Goal: Check status: Check status

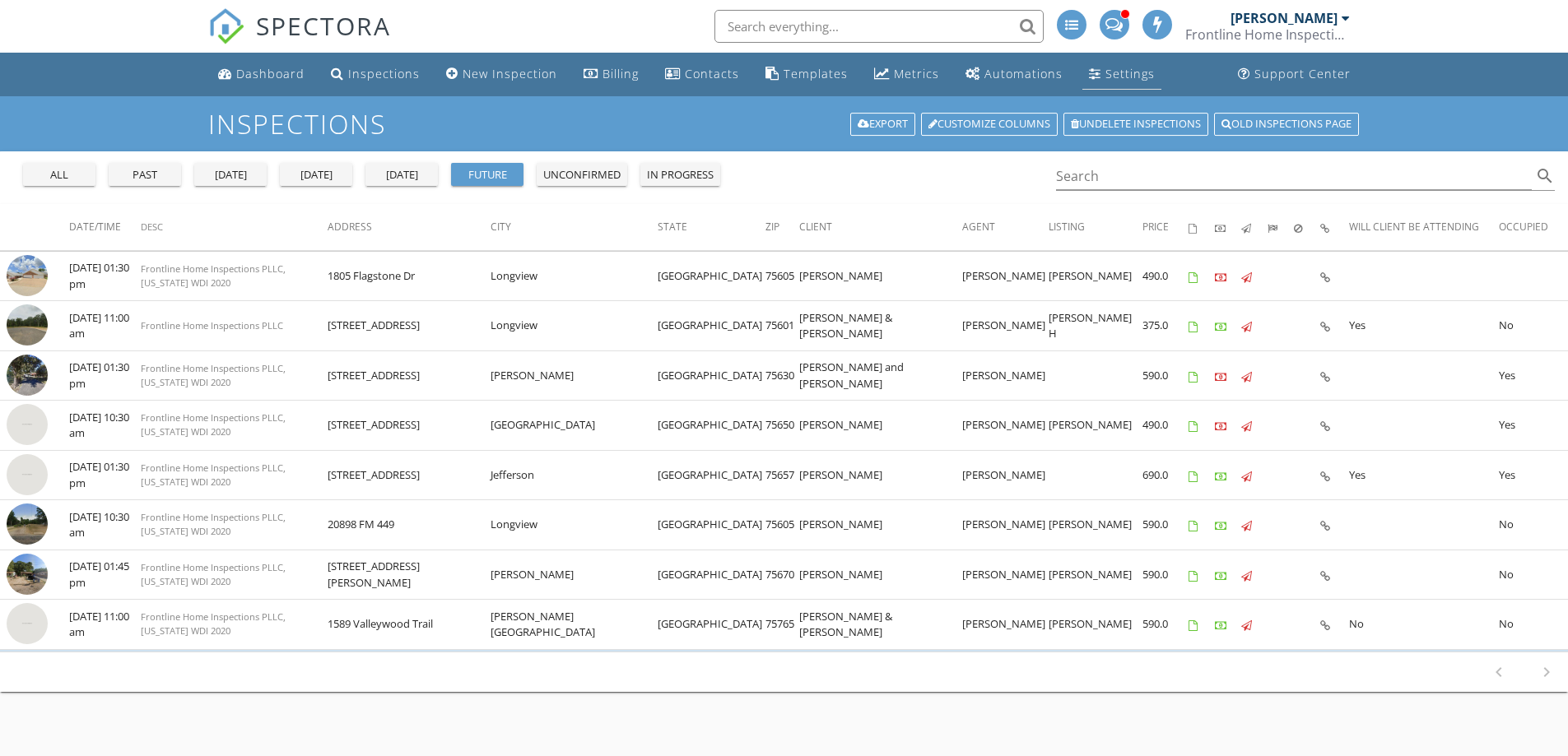
click at [1116, 76] on div "Settings" at bounding box center [1131, 73] width 50 height 16
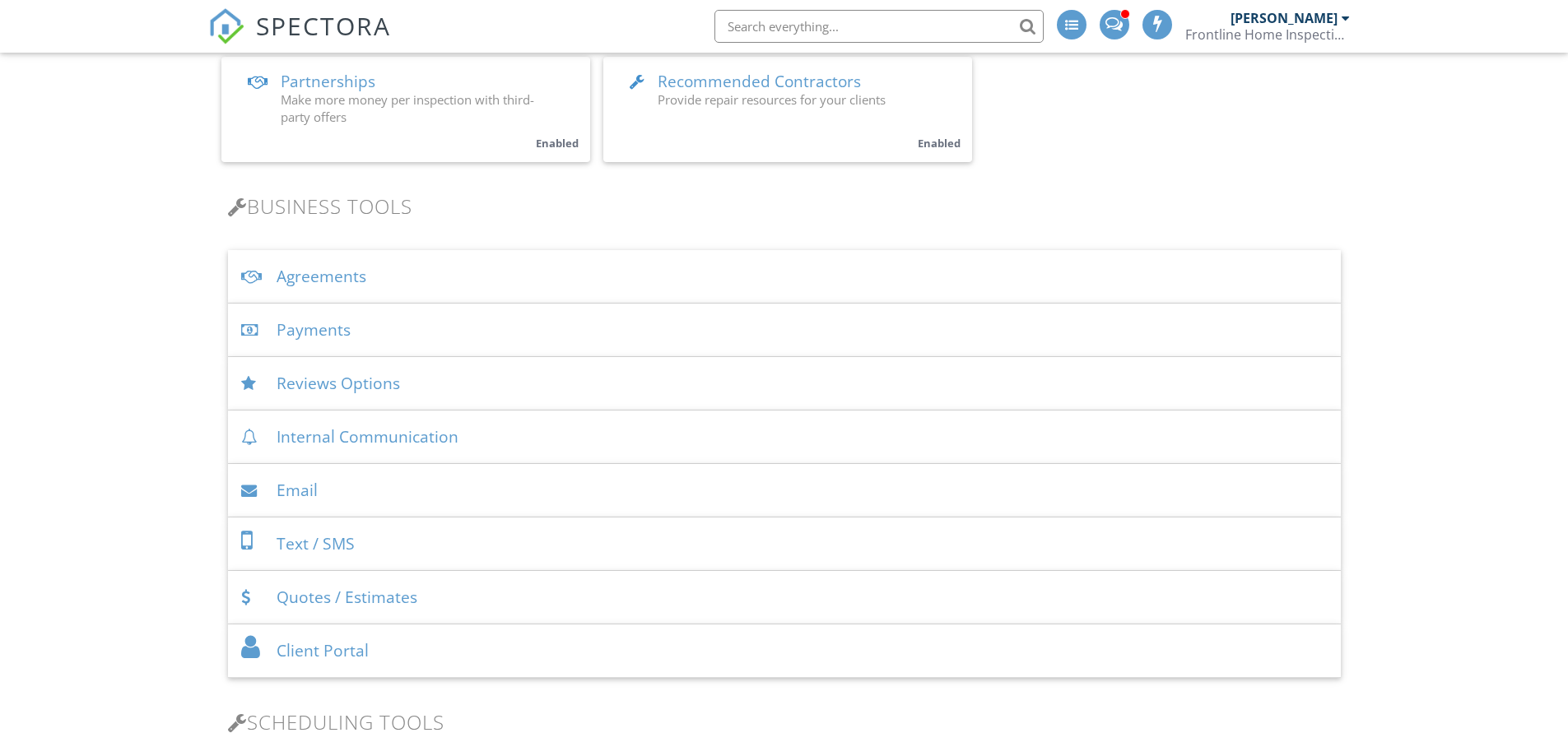
click at [322, 327] on div "Payments" at bounding box center [784, 330] width 1113 height 53
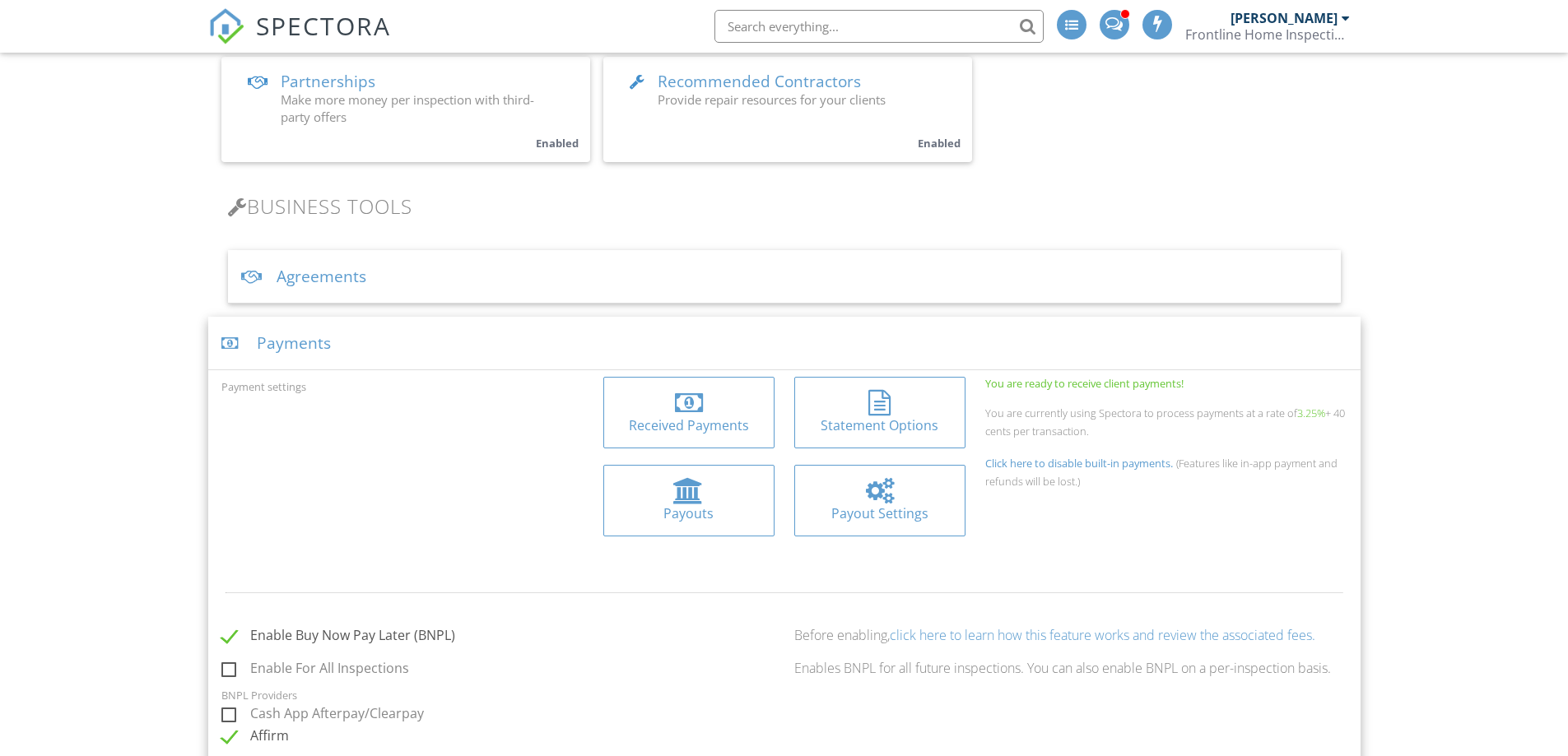
click at [687, 488] on div at bounding box center [688, 491] width 30 height 27
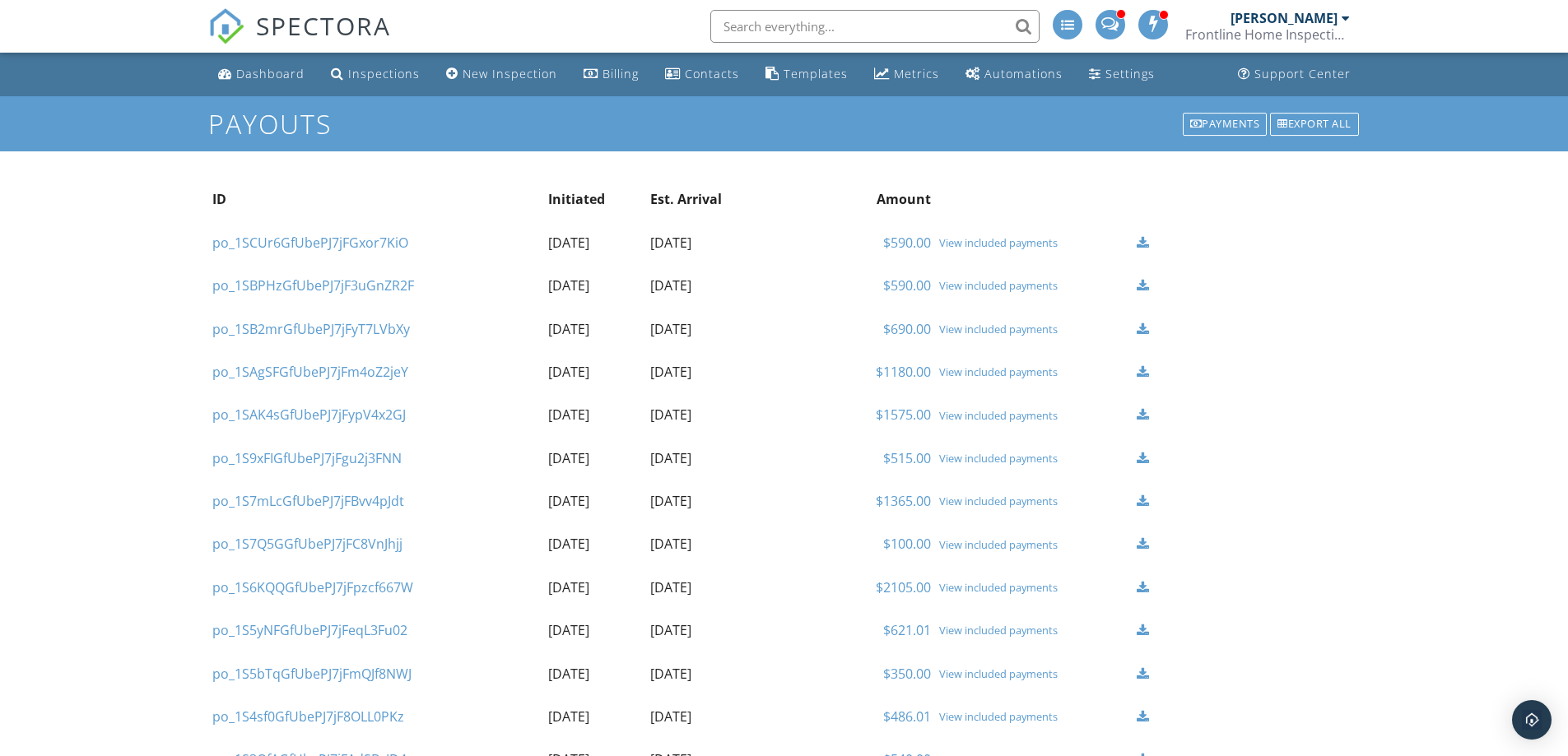
click at [911, 243] on link "$590.00" at bounding box center [907, 243] width 48 height 18
click at [904, 327] on link "$690.00" at bounding box center [907, 329] width 48 height 18
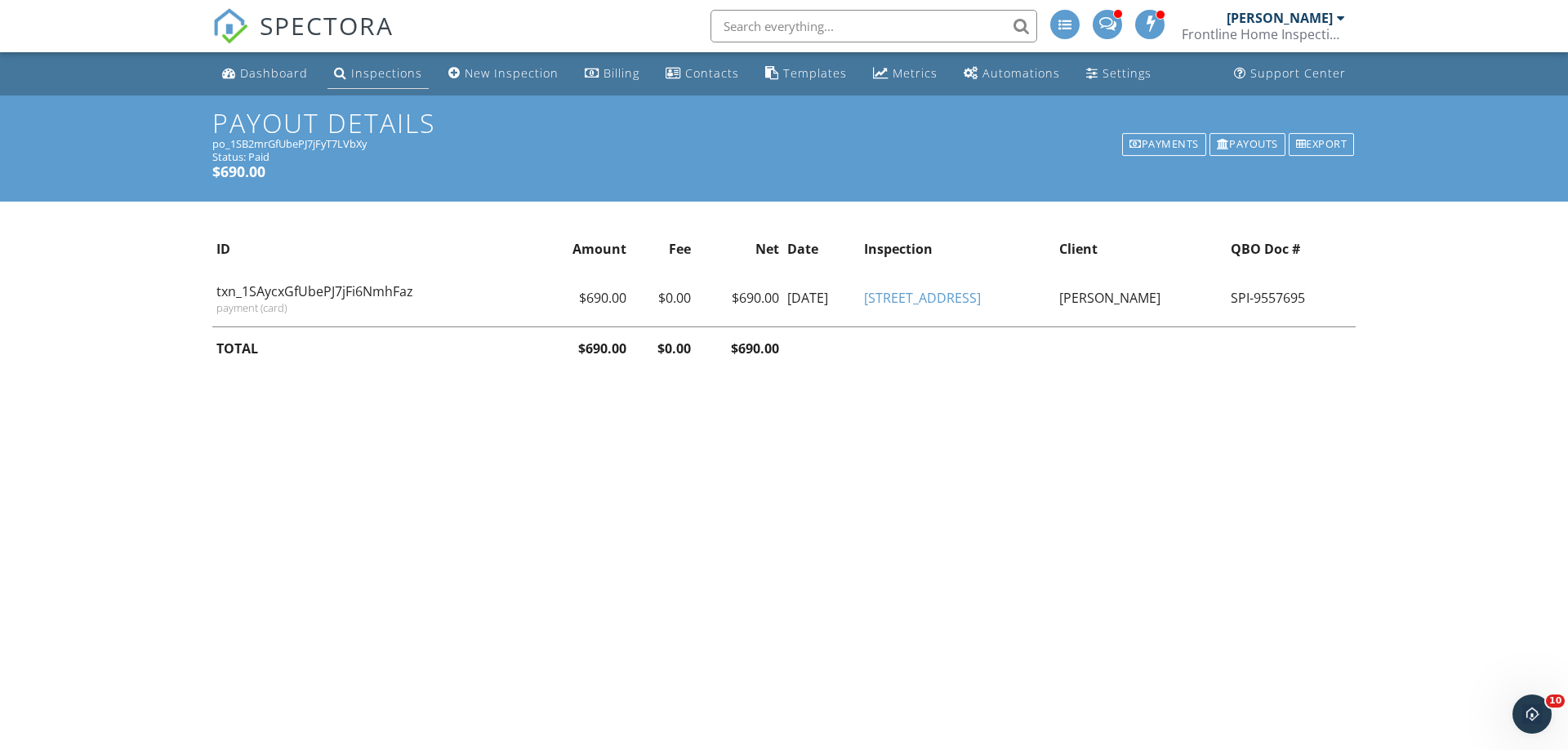
click at [336, 69] on div "Inspections" at bounding box center [340, 73] width 13 height 13
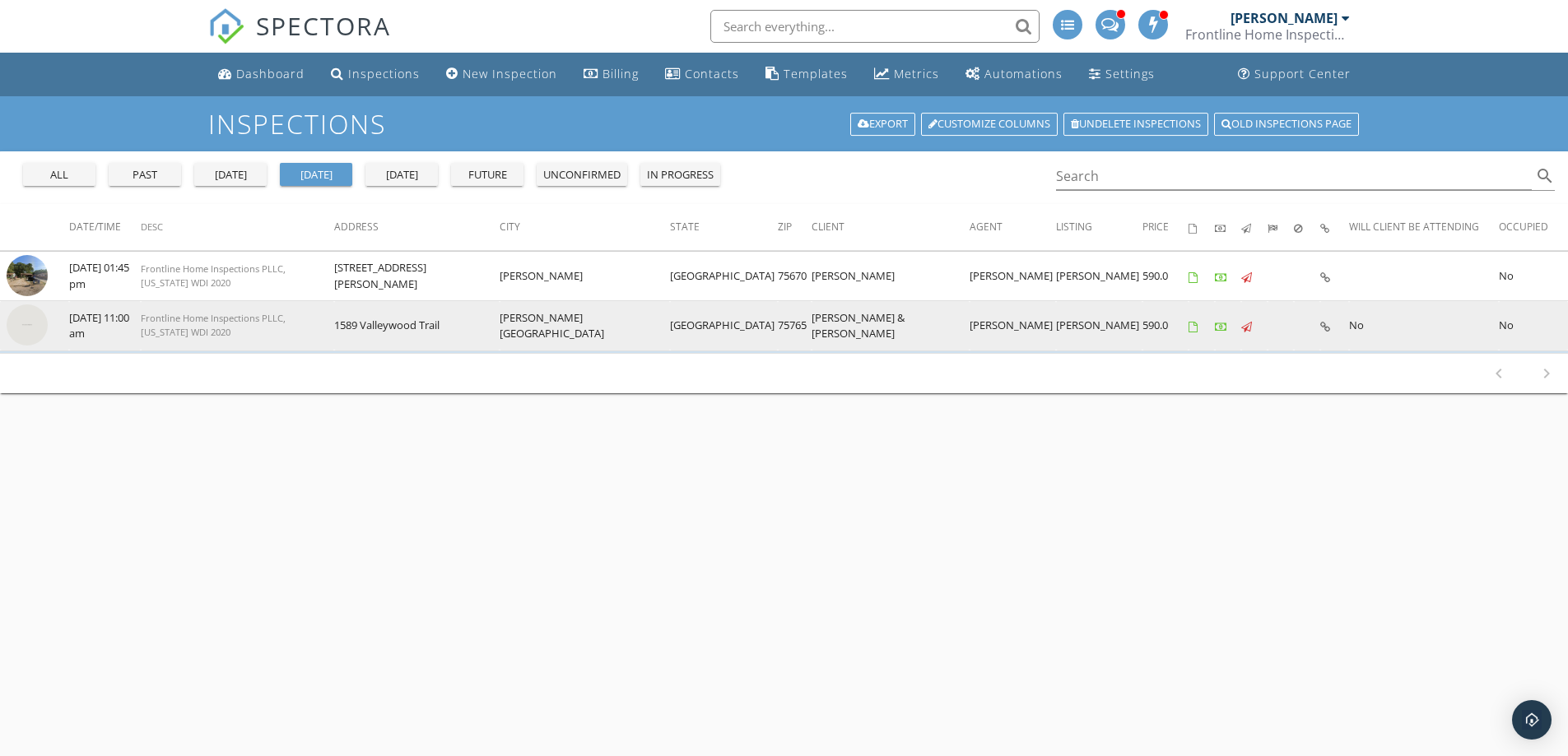
click at [29, 327] on img at bounding box center [27, 324] width 41 height 41
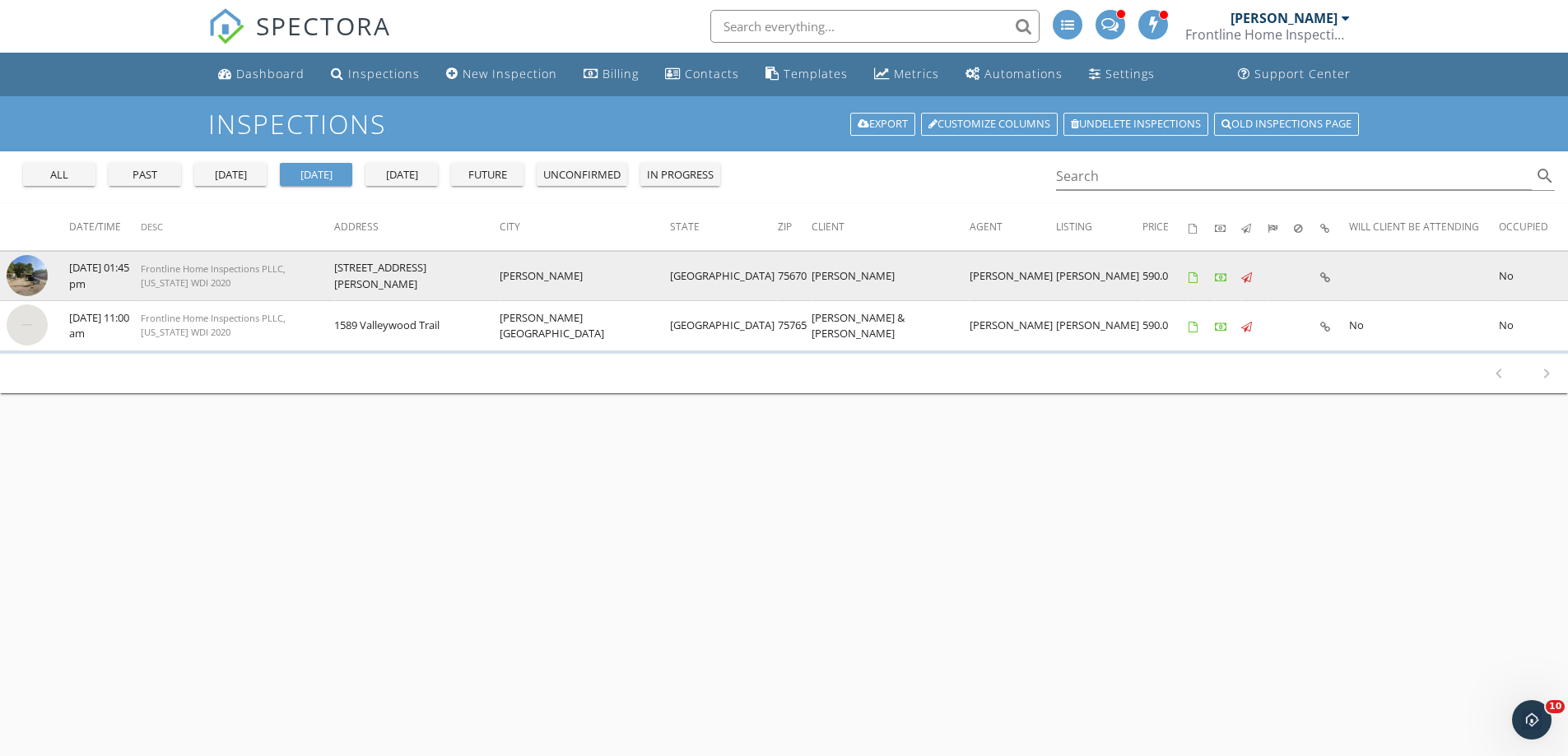
click at [30, 278] on img at bounding box center [27, 276] width 41 height 41
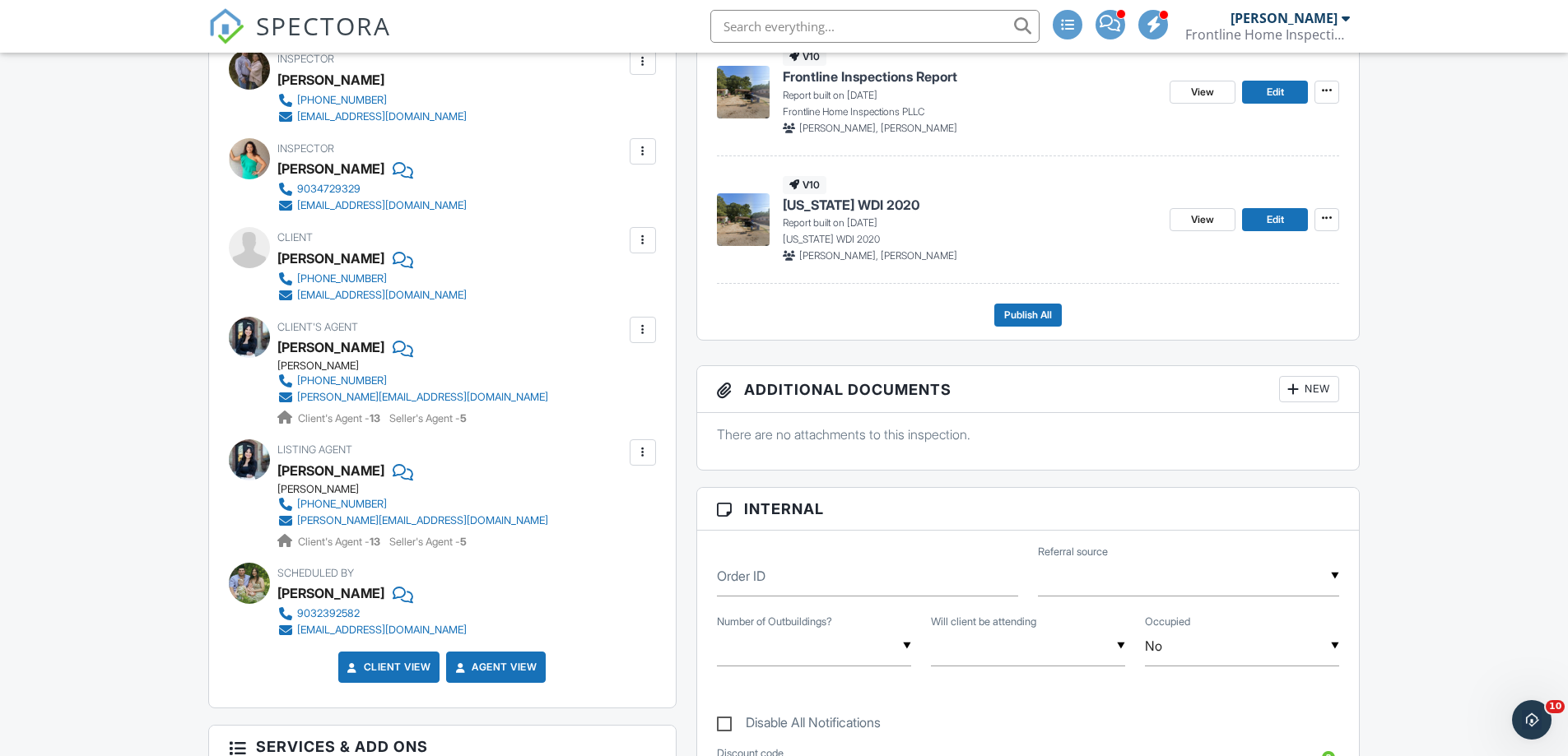
click at [392, 258] on div at bounding box center [401, 258] width 17 height 25
